Goal: Information Seeking & Learning: Learn about a topic

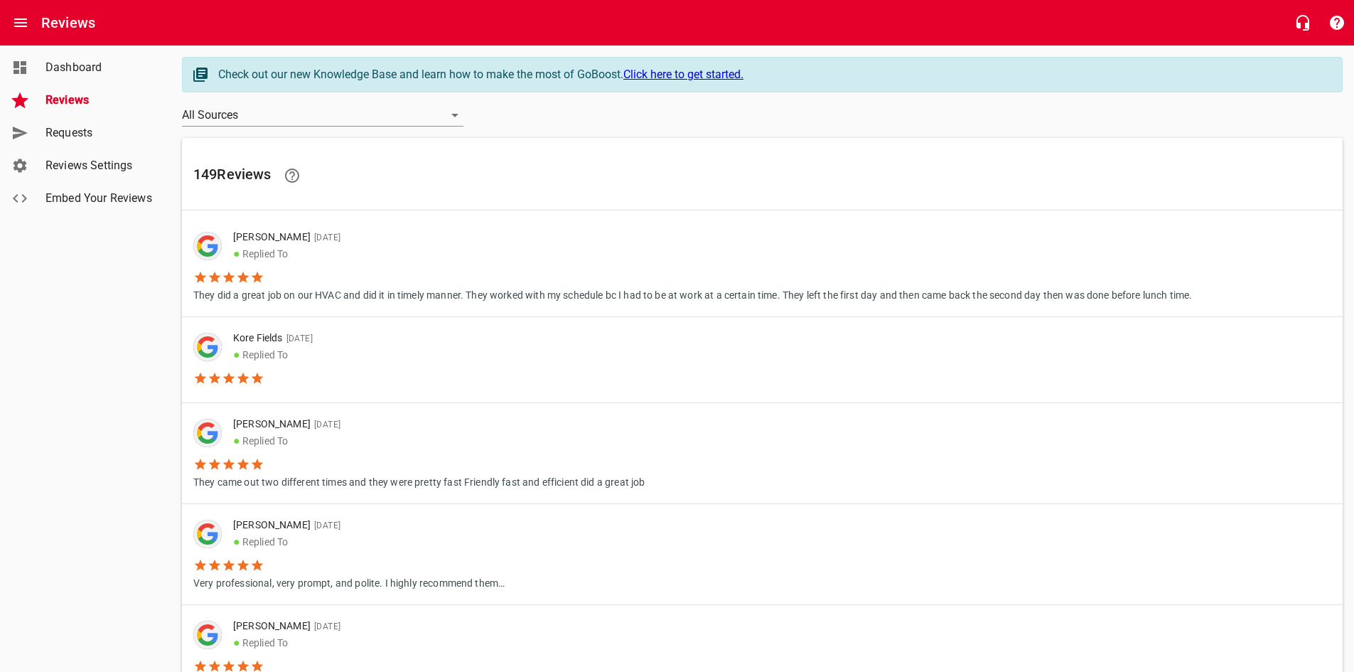
click at [79, 102] on span "Reviews" at bounding box center [99, 100] width 108 height 17
click at [75, 133] on span "Requests" at bounding box center [99, 132] width 108 height 17
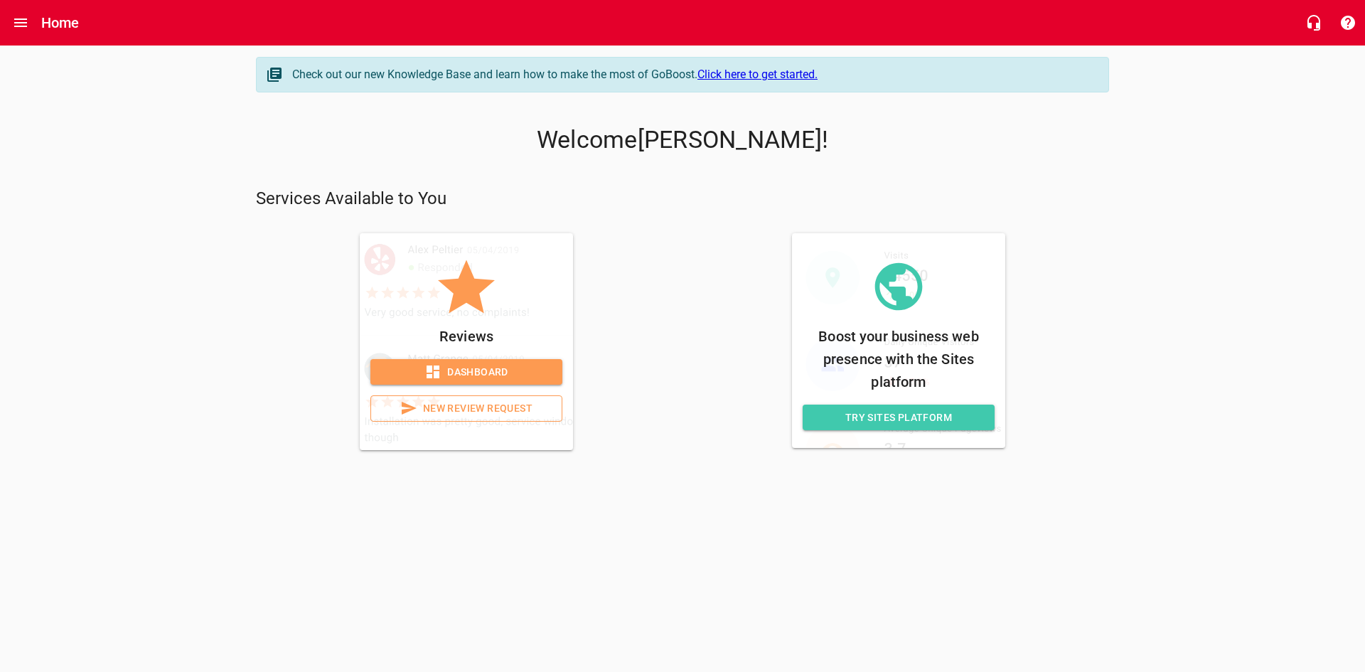
click at [451, 372] on span "Dashboard" at bounding box center [466, 372] width 169 height 18
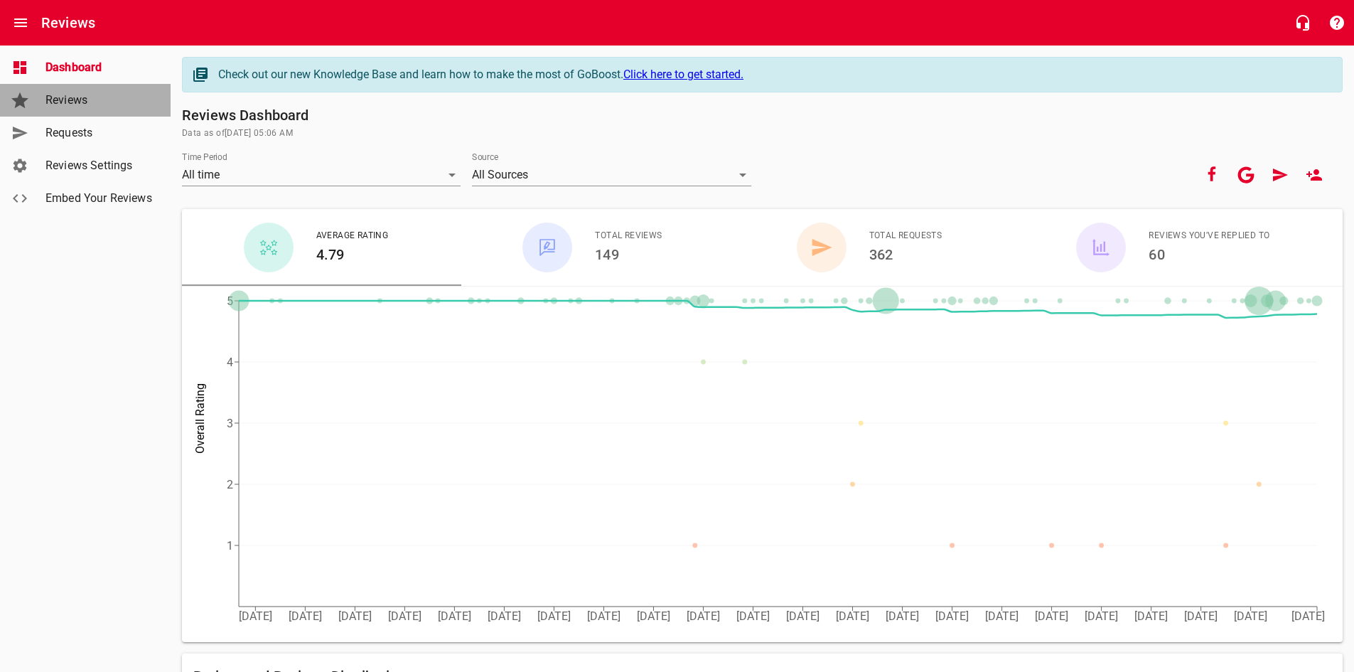
click at [77, 101] on span "Reviews" at bounding box center [99, 100] width 108 height 17
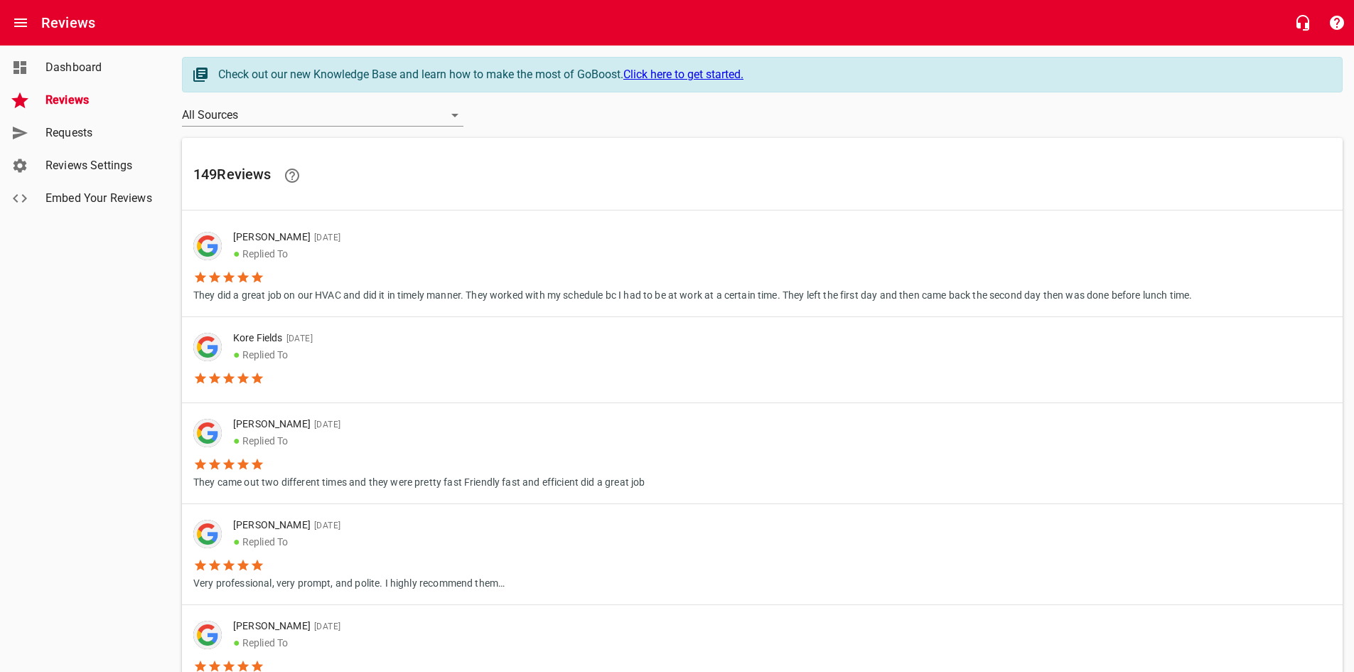
click at [314, 280] on li "They did a great job on our HVAC and did it in timely manner. They worked with …" at bounding box center [692, 282] width 999 height 41
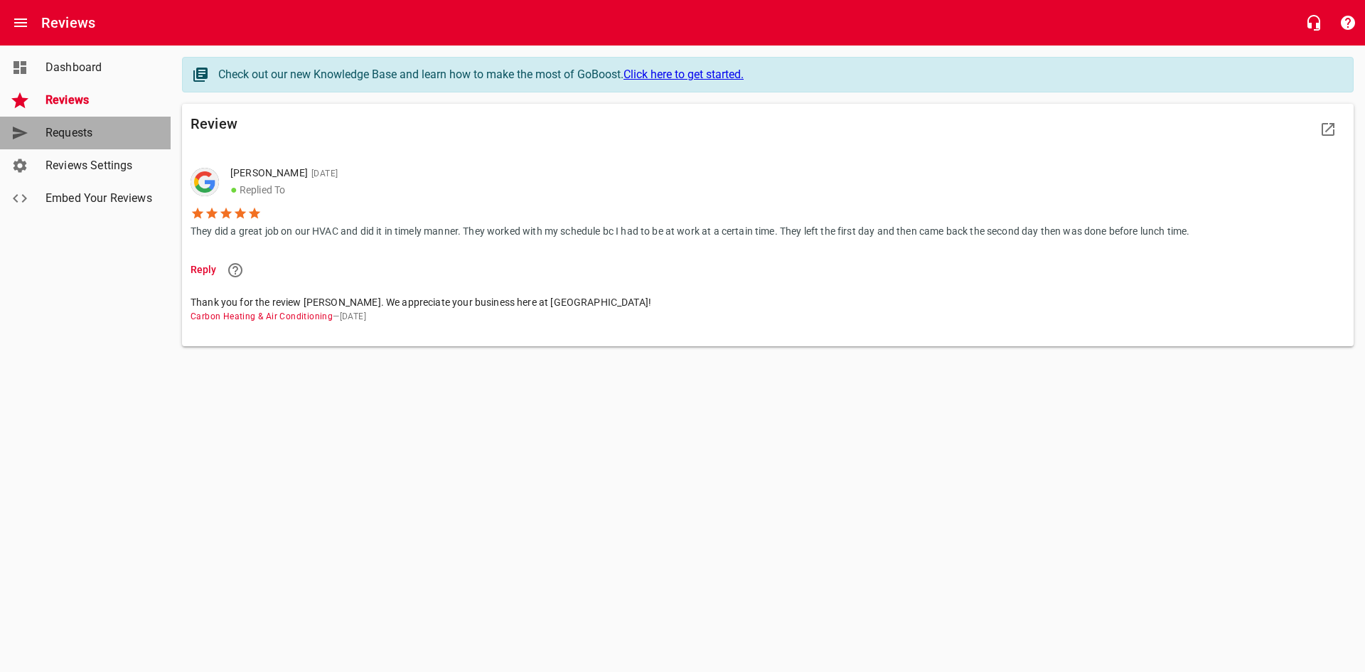
click at [92, 127] on span "Requests" at bounding box center [99, 132] width 108 height 17
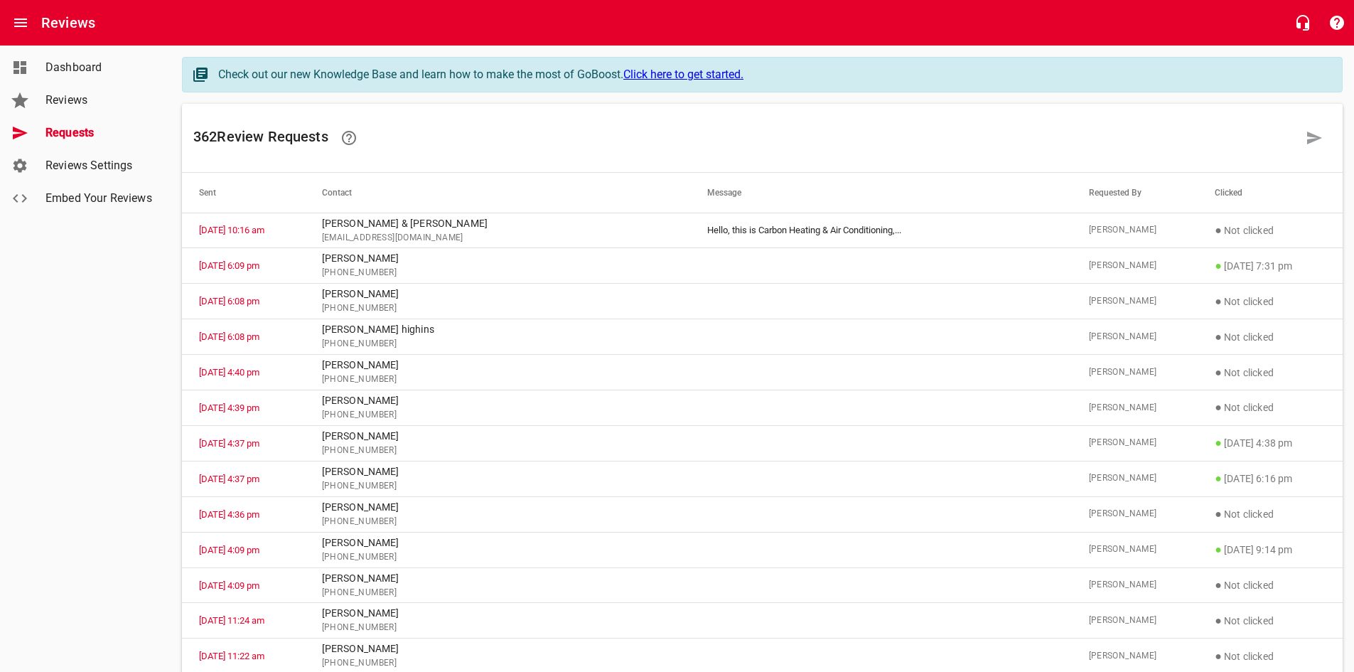
click at [1020, 141] on h6 "362 Review Request s" at bounding box center [745, 138] width 1104 height 34
